Goal: Task Accomplishment & Management: Manage account settings

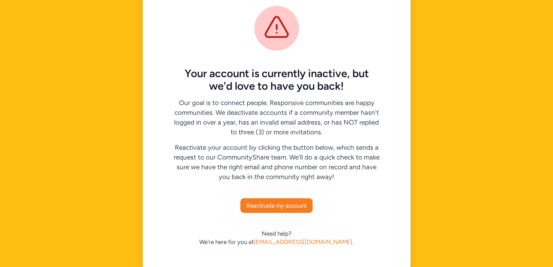
scroll to position [29, 0]
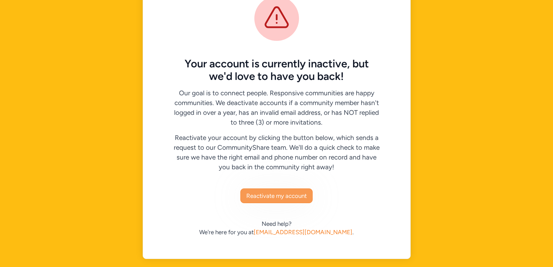
click at [277, 197] on span "Reactivate my account" at bounding box center [276, 195] width 60 height 8
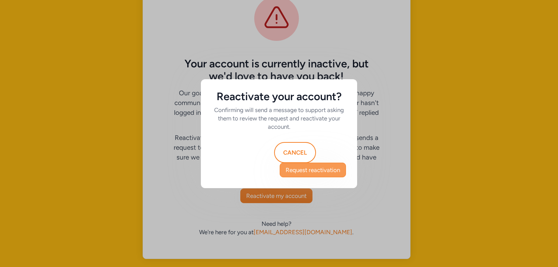
click at [316, 167] on span "Request reactivation" at bounding box center [313, 170] width 54 height 8
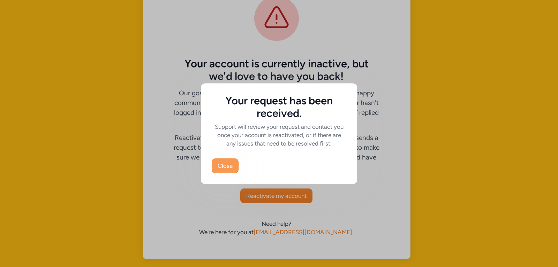
click at [221, 164] on span "Close" at bounding box center [225, 165] width 15 height 8
